Goal: Task Accomplishment & Management: Use online tool/utility

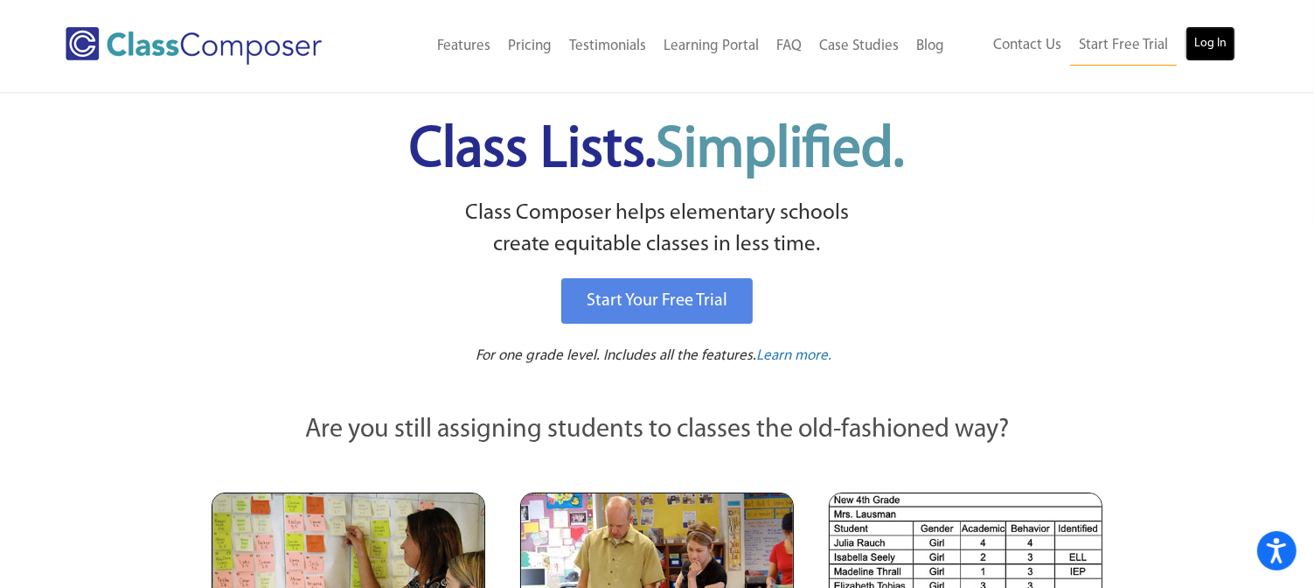
click at [1208, 41] on link "Log In" at bounding box center [1211, 43] width 50 height 35
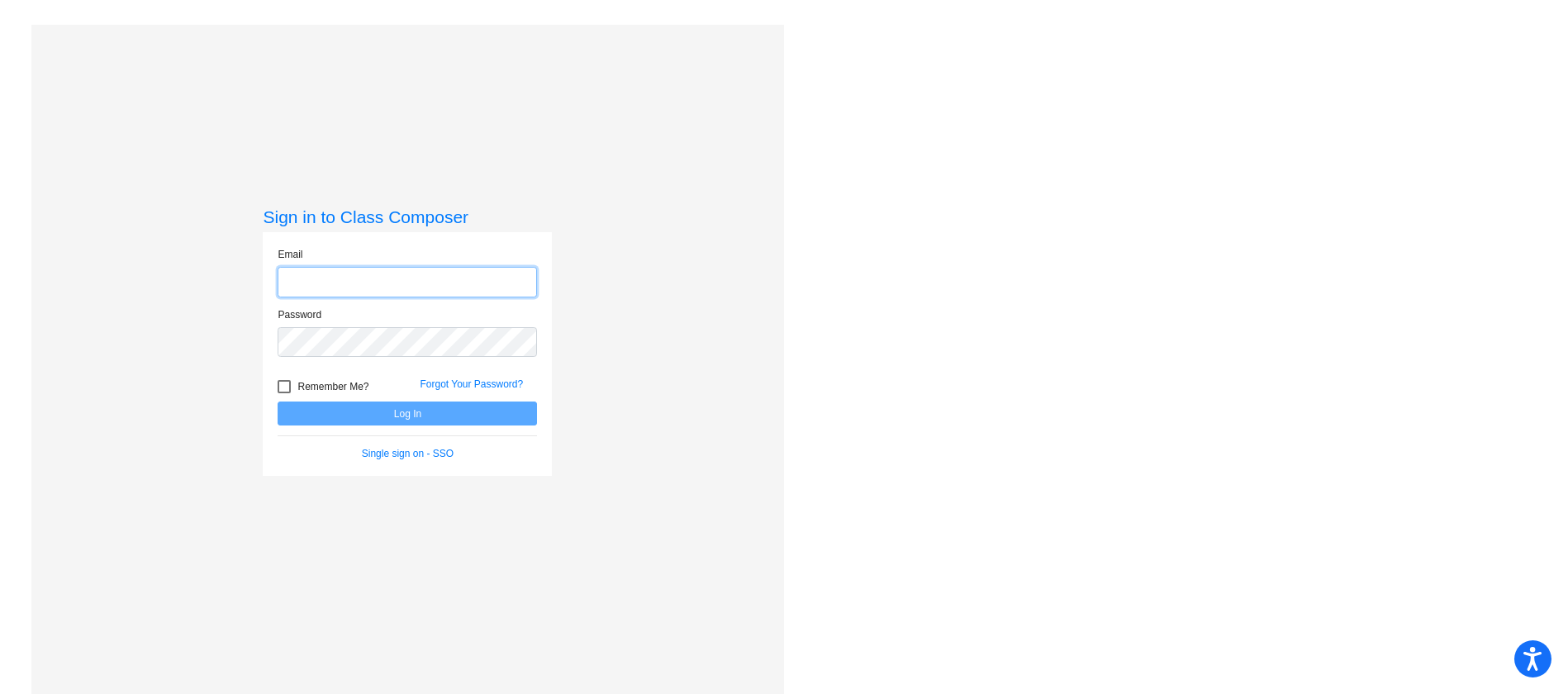
type input "[EMAIL_ADDRESS][DOMAIN_NAME]"
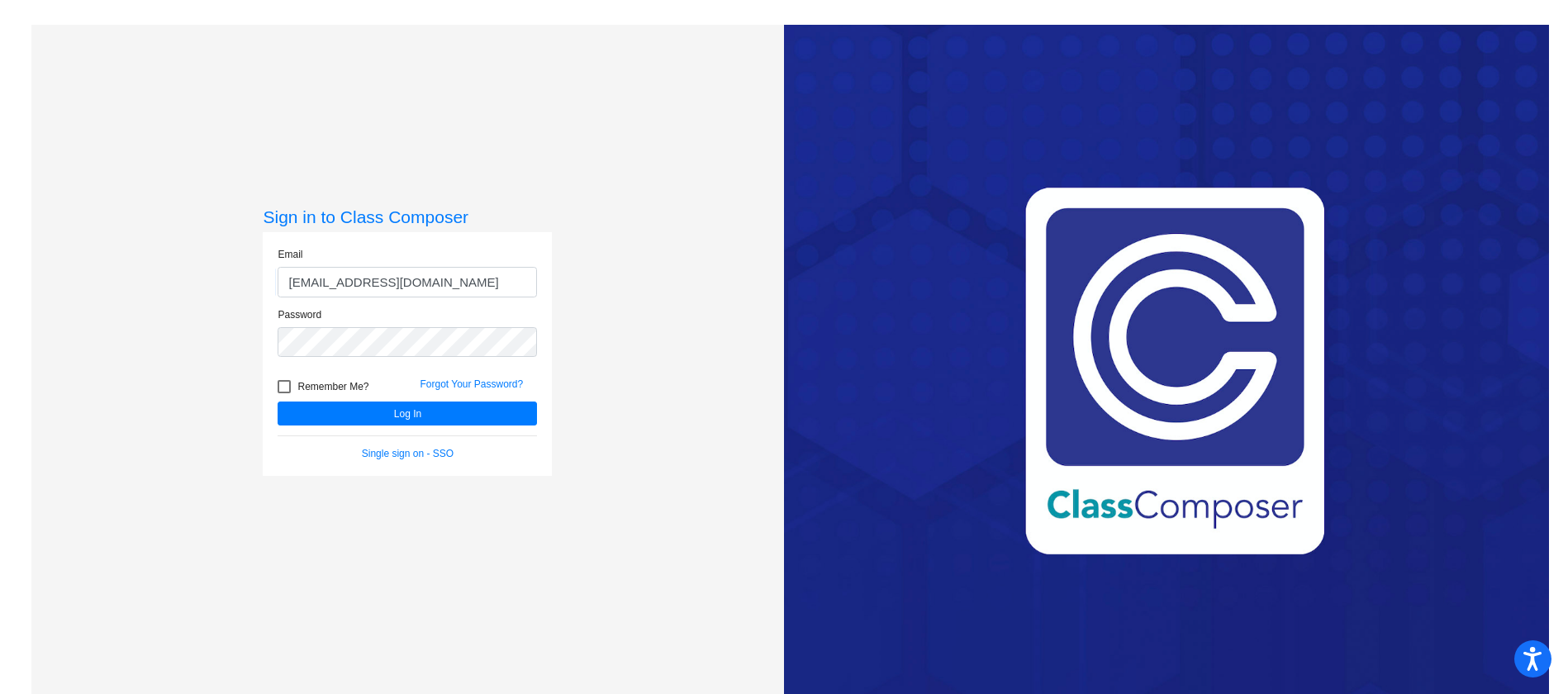
click at [503, 428] on form "Email [EMAIL_ADDRESS][DOMAIN_NAME] Password Remember Me? Forgot Your Password? …" at bounding box center [407, 353] width 260 height 214
click at [508, 412] on button "Log In" at bounding box center [407, 413] width 260 height 24
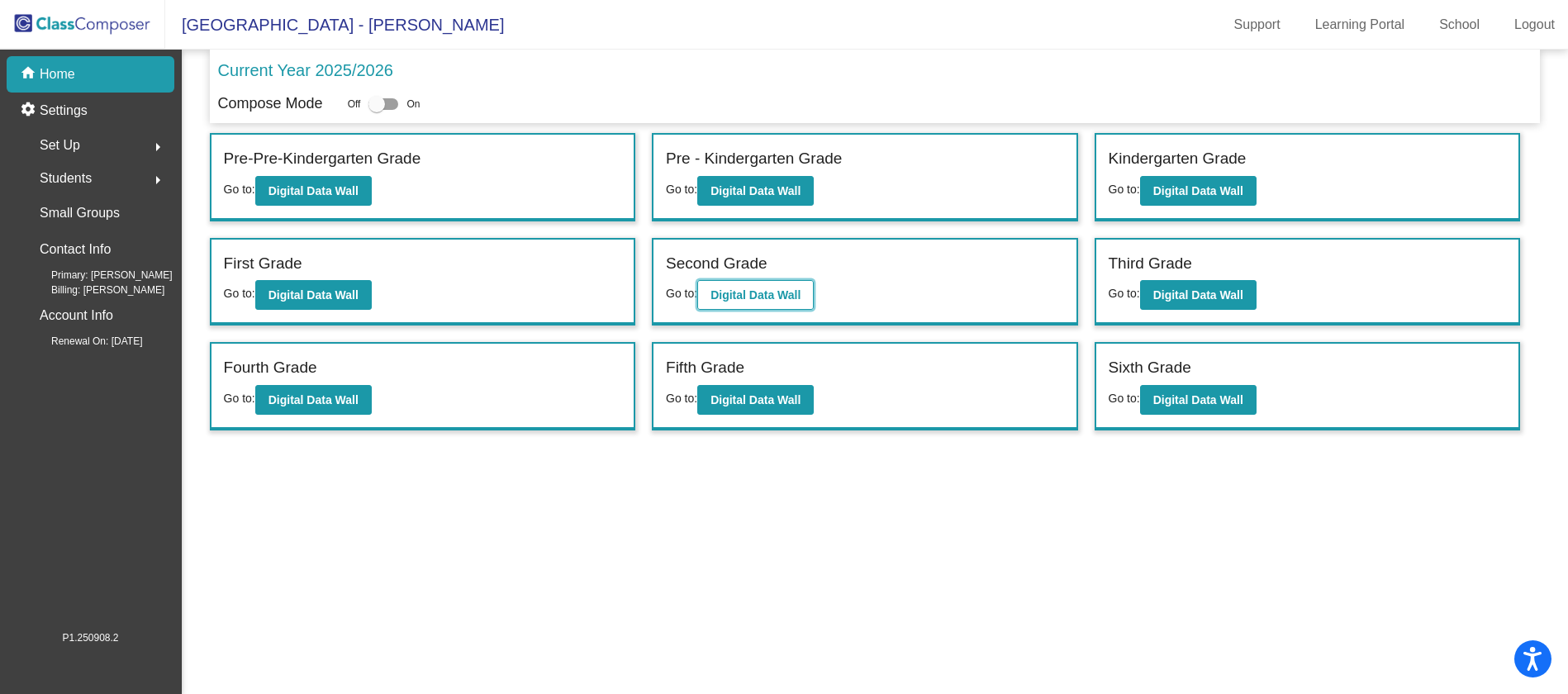
click at [714, 299] on b "Digital Data Wall" at bounding box center [755, 295] width 90 height 13
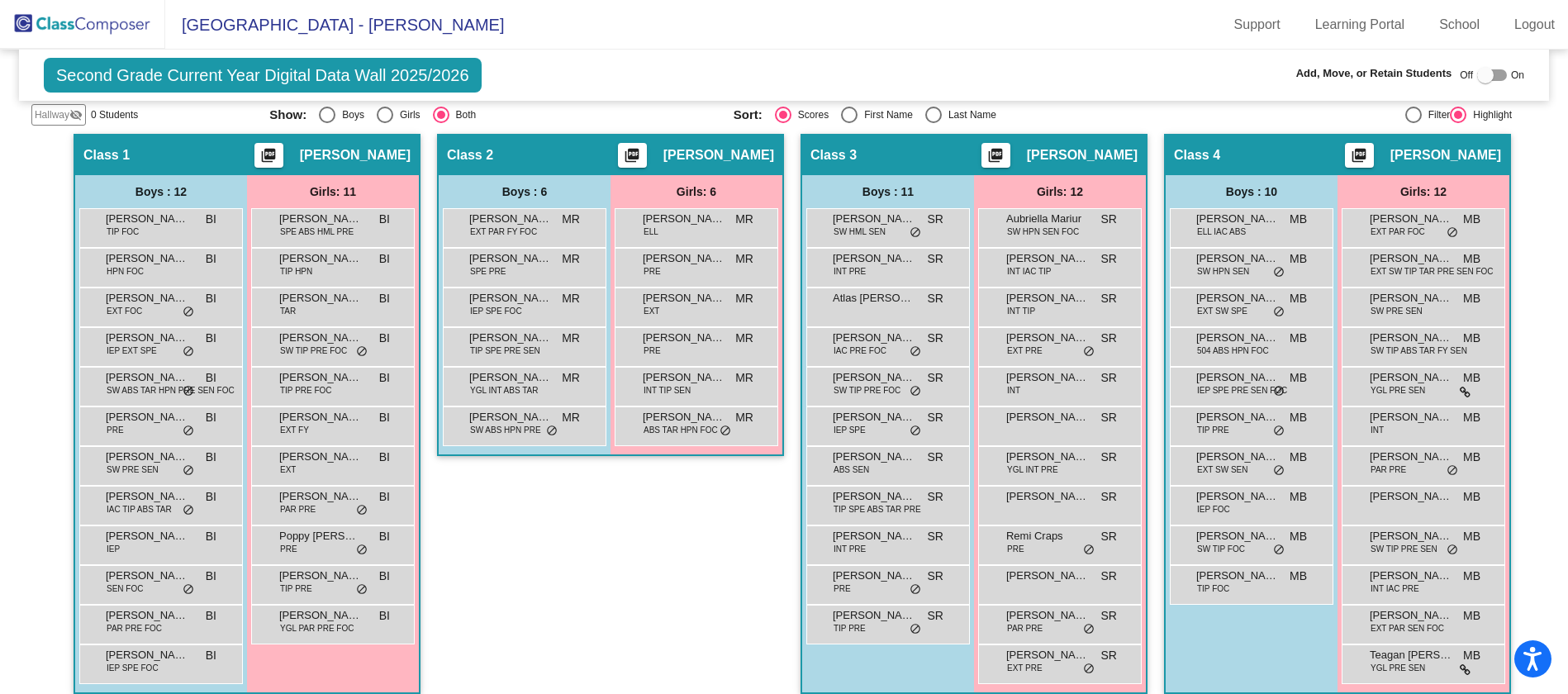
scroll to position [306, 0]
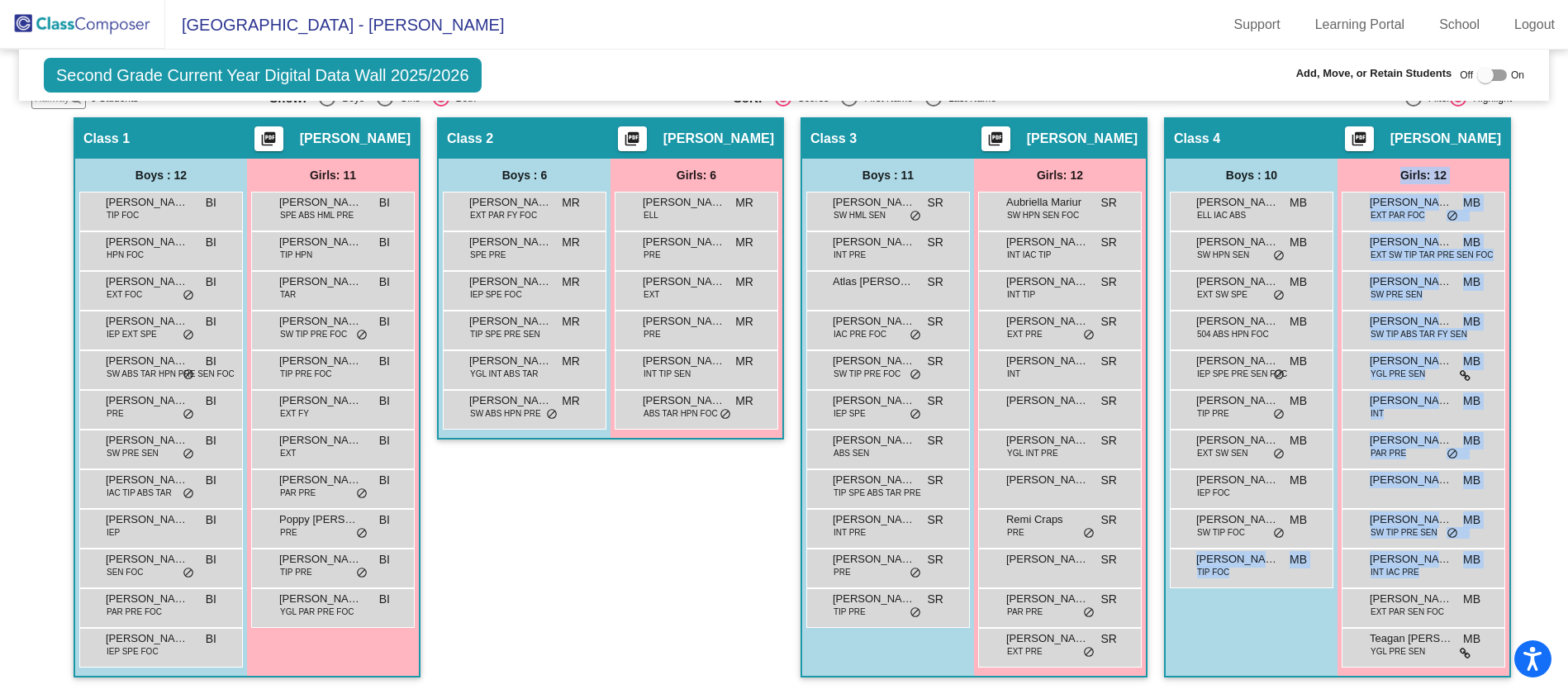
drag, startPoint x: 1362, startPoint y: 609, endPoint x: 1270, endPoint y: 585, distance: 95.1
click at [1270, 585] on div "Boys : 10 Alejandro Cortez-Sylvies ELL IAC ABS MB lock do_not_disturb_alt Basti…" at bounding box center [1338, 416] width 344 height 516
click at [1364, 602] on div "Taylin Cormier EXT PAR SEN FOC MB lock do_not_disturb_alt" at bounding box center [1423, 606] width 158 height 34
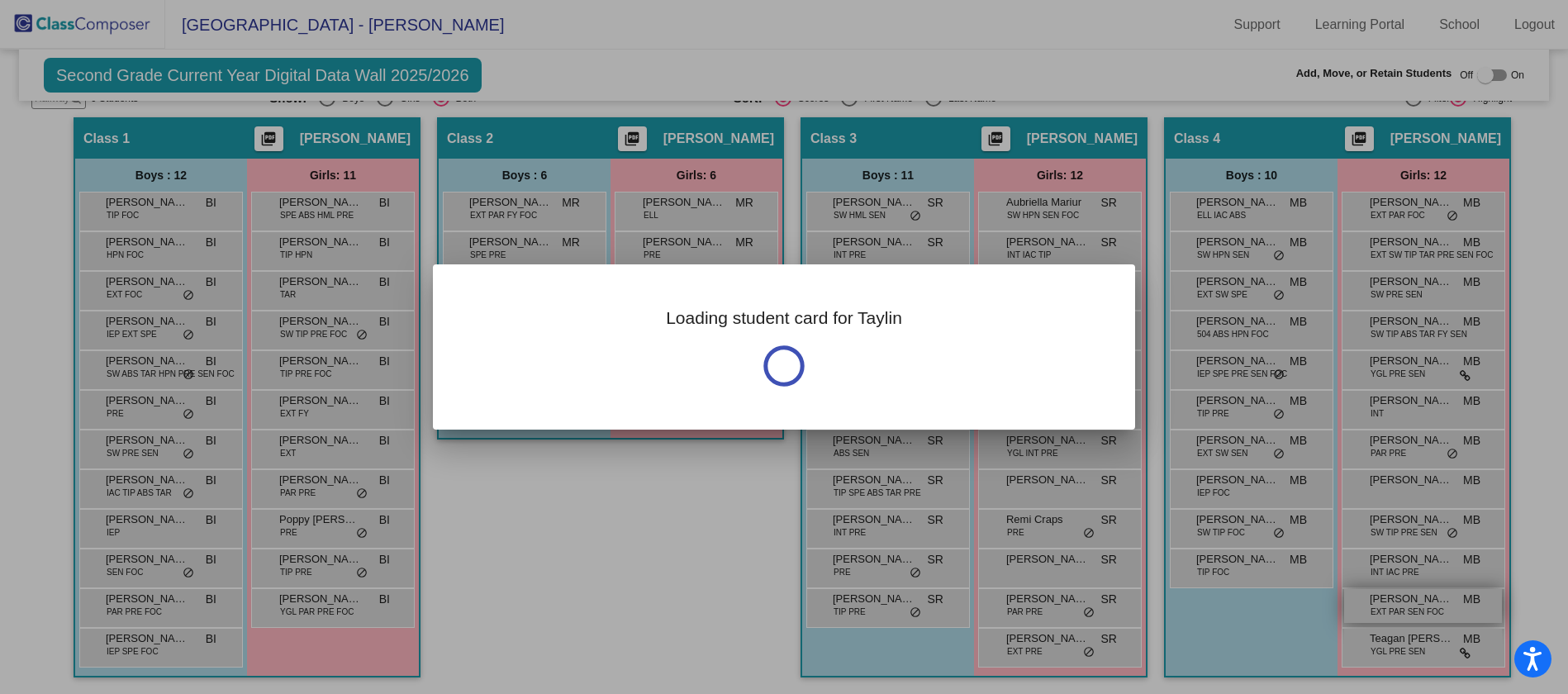
click at [1364, 602] on div at bounding box center [784, 347] width 1568 height 694
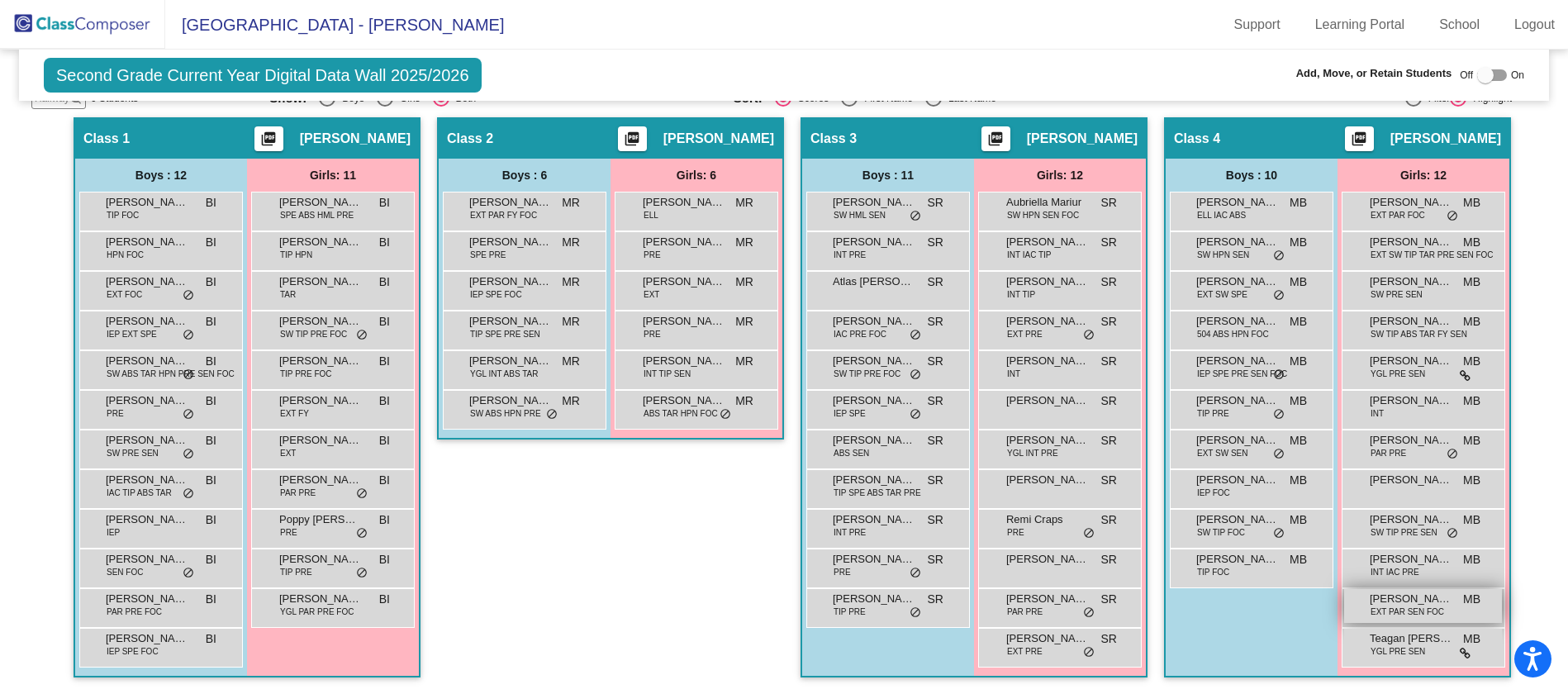
click at [1364, 602] on div "Taylin Cormier EXT PAR SEN FOC MB lock do_not_disturb_alt" at bounding box center [1423, 606] width 158 height 34
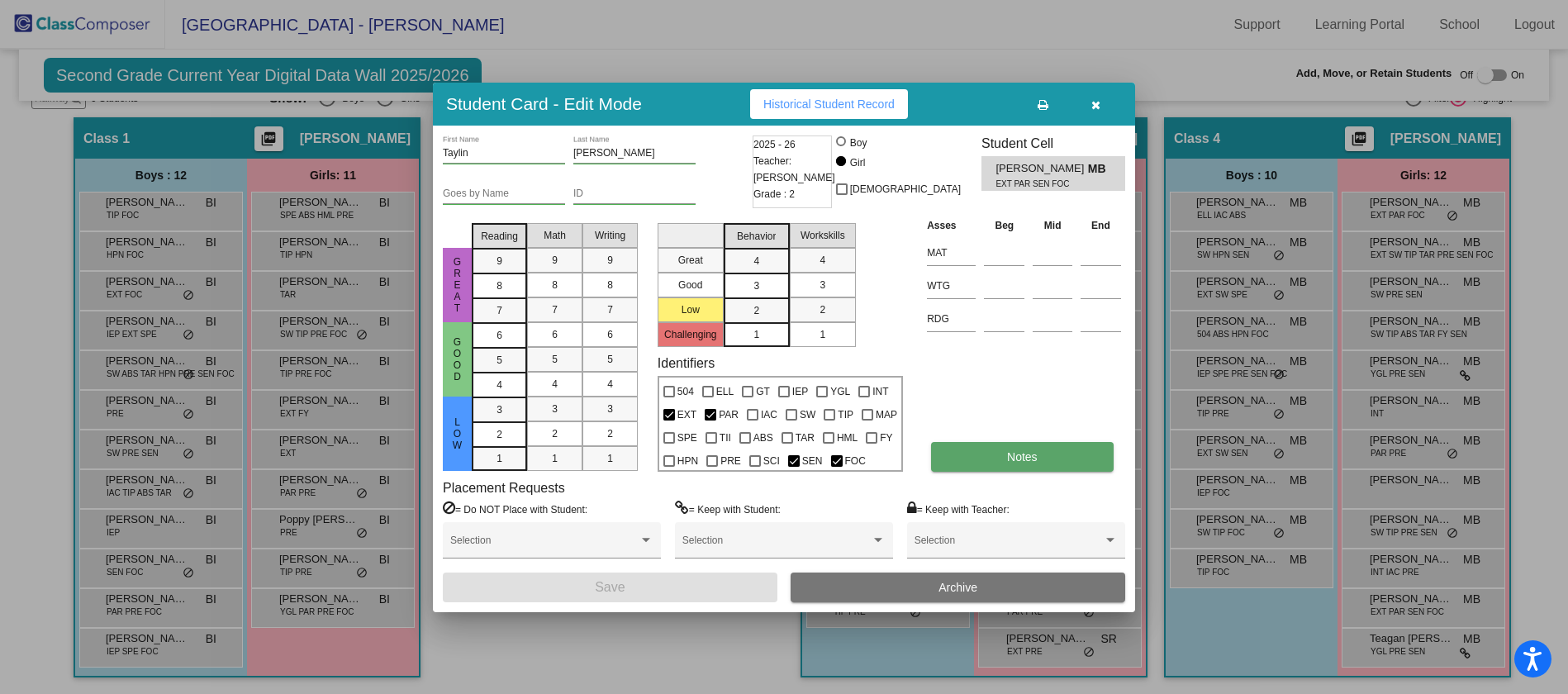
click at [1014, 463] on button "Notes" at bounding box center [1022, 456] width 181 height 29
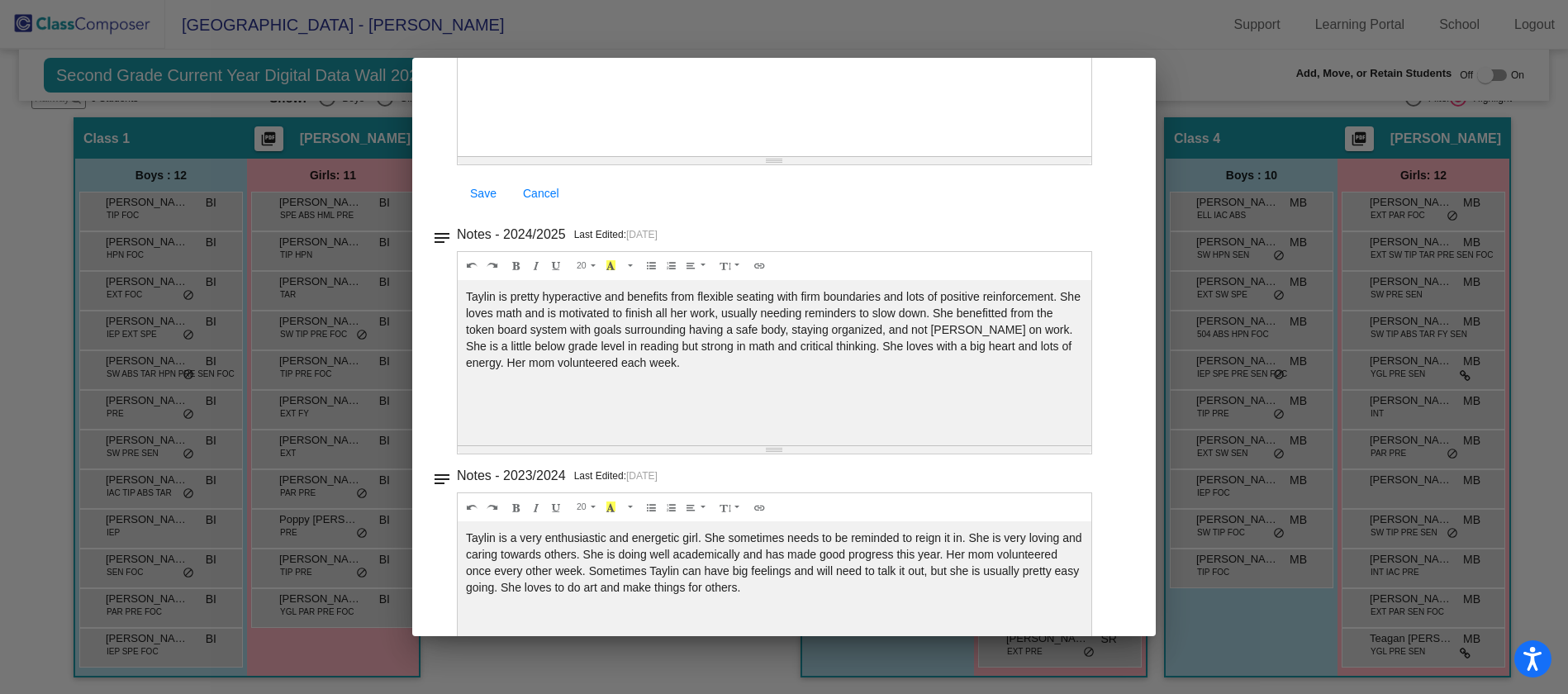
scroll to position [247, 0]
click at [1292, 559] on div at bounding box center [784, 347] width 1568 height 694
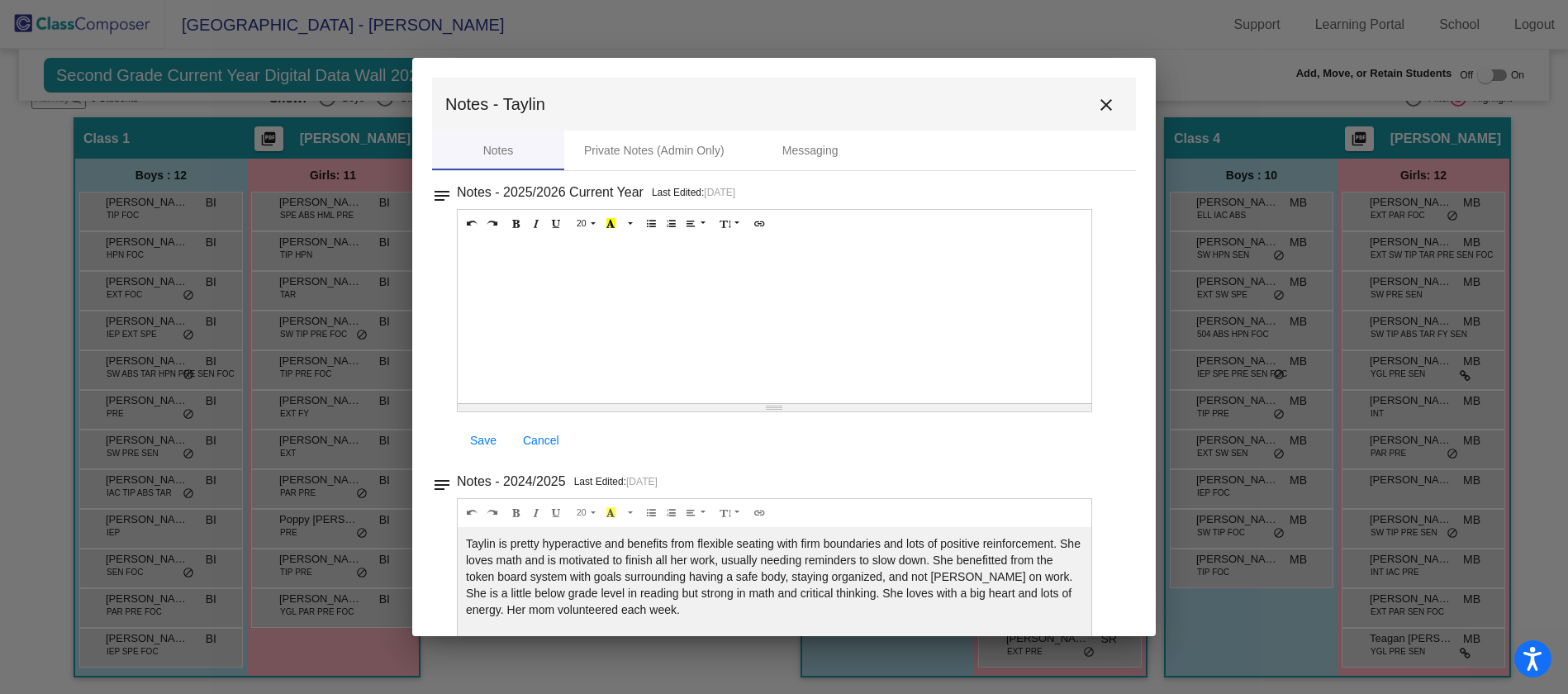
click at [1103, 106] on mat-icon "close" at bounding box center [1105, 105] width 20 height 20
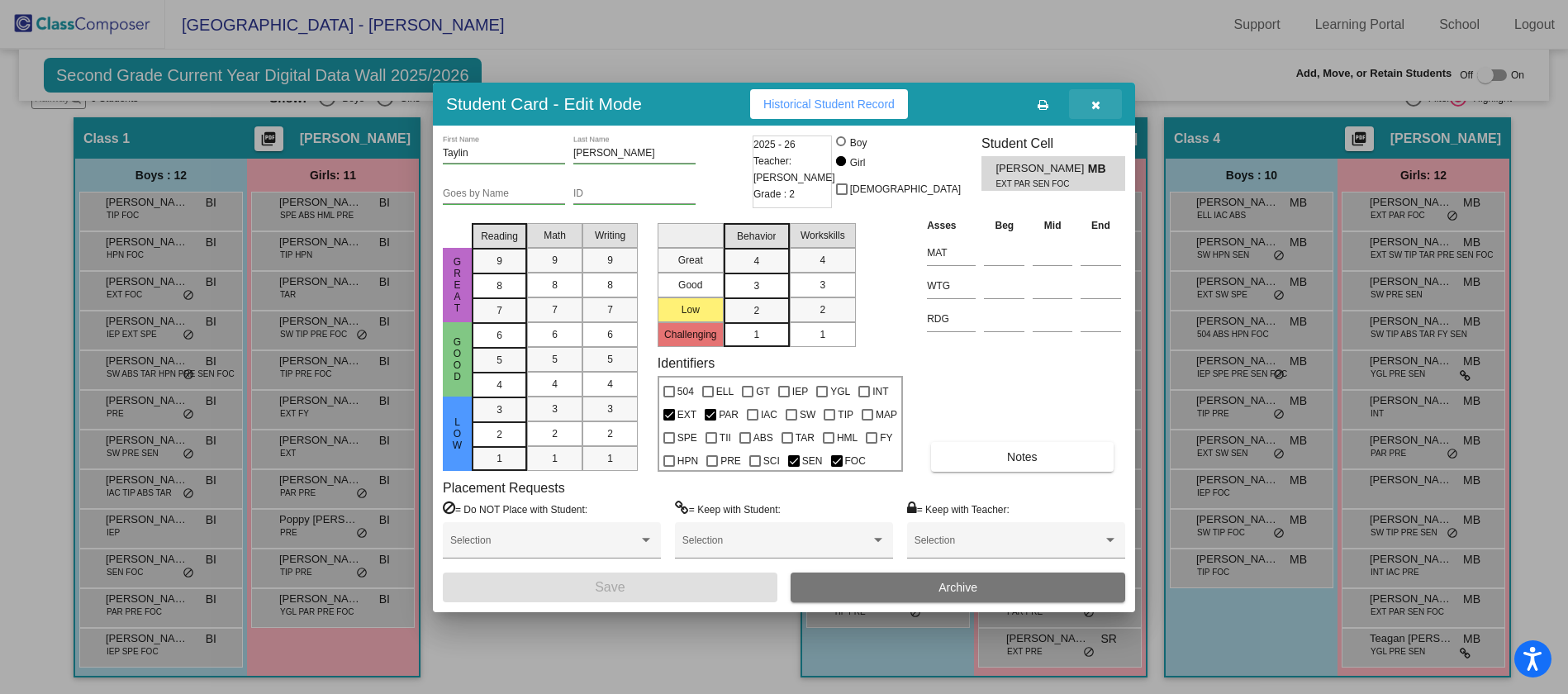
click at [1095, 105] on icon "button" at bounding box center [1096, 105] width 9 height 11
